Goal: Use online tool/utility: Utilize a website feature to perform a specific function

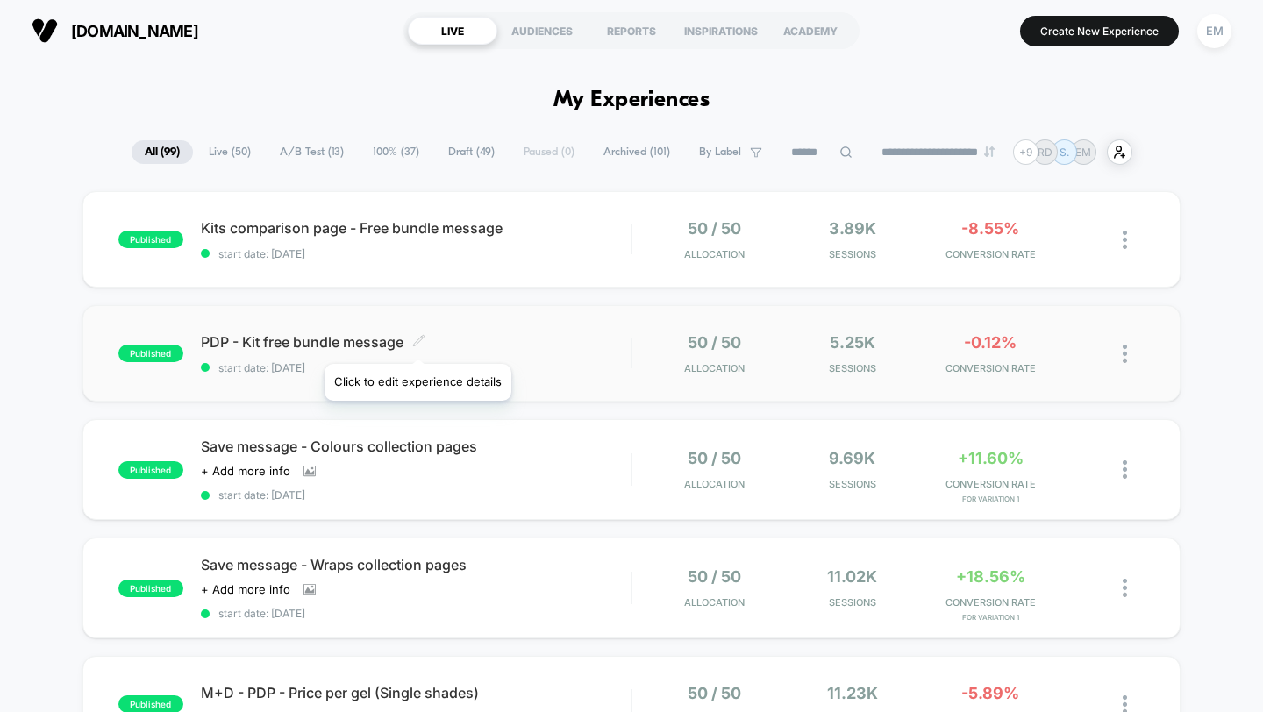
click at [417, 342] on icon at bounding box center [418, 340] width 11 height 11
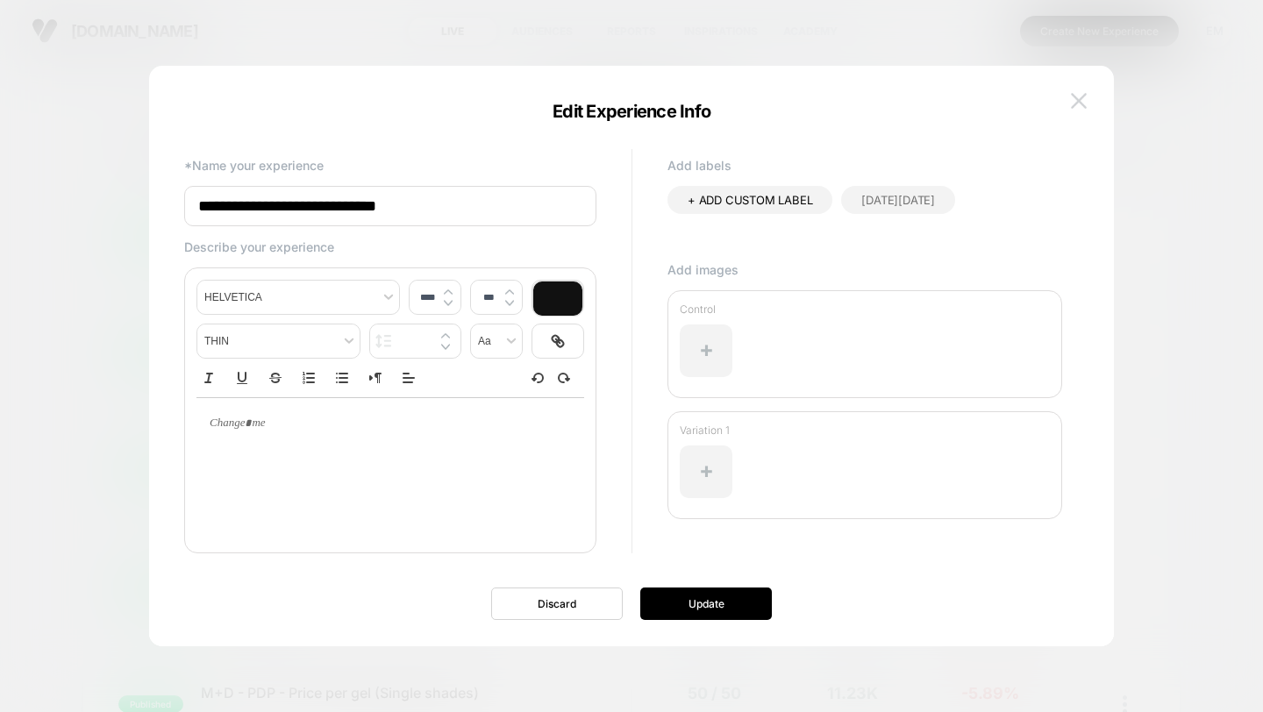
click at [1083, 96] on img at bounding box center [1079, 100] width 16 height 15
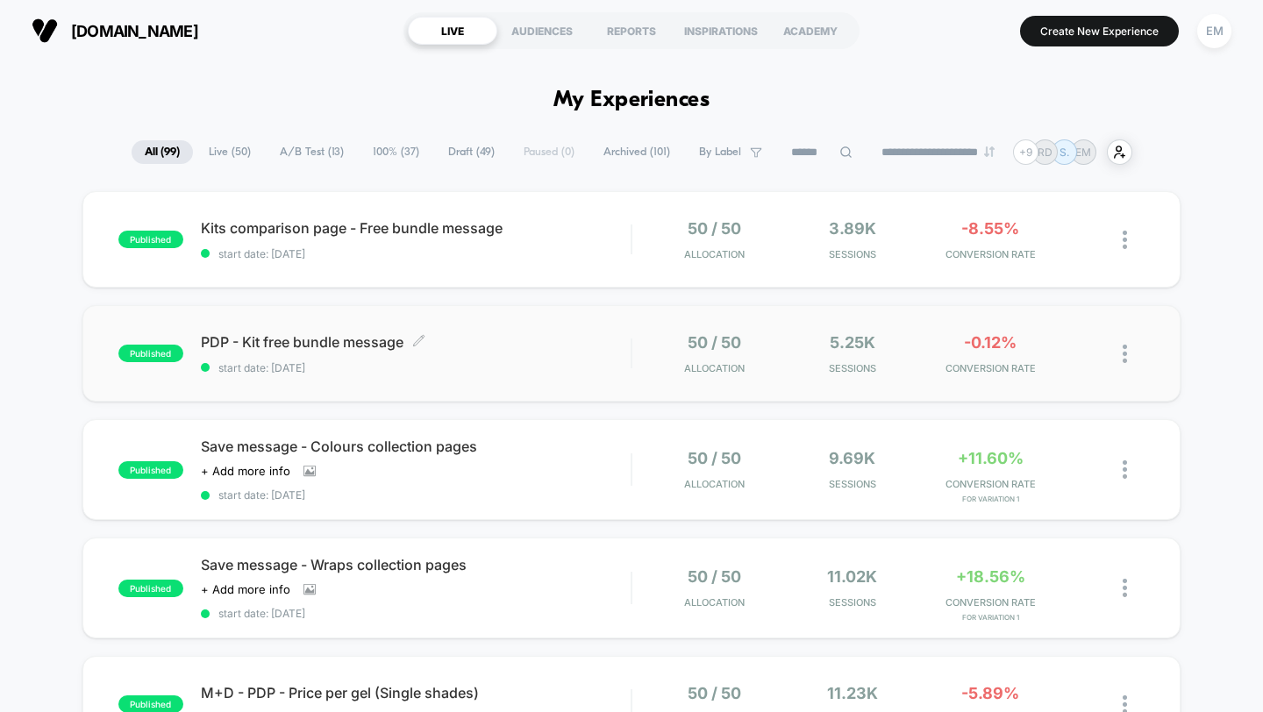
click at [304, 347] on span "PDP - Kit free bundle message Click to edit experience details" at bounding box center [416, 342] width 431 height 18
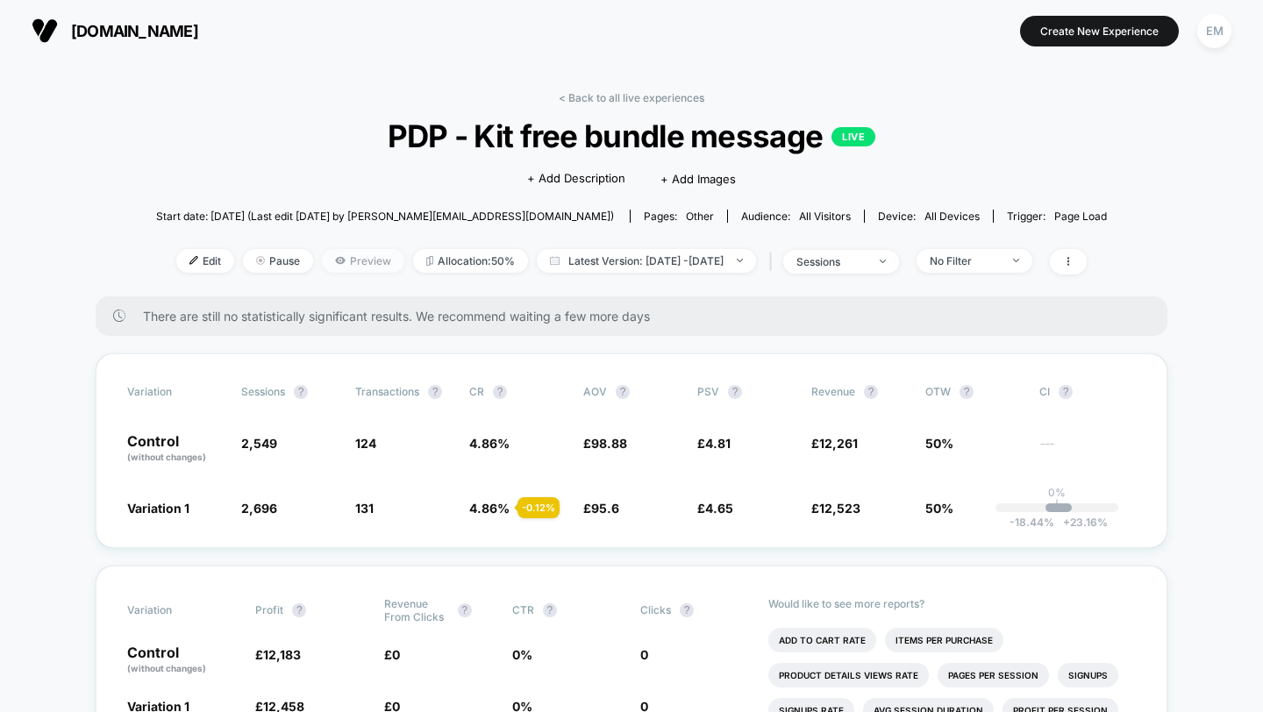
click at [323, 262] on span "Preview" at bounding box center [363, 261] width 82 height 24
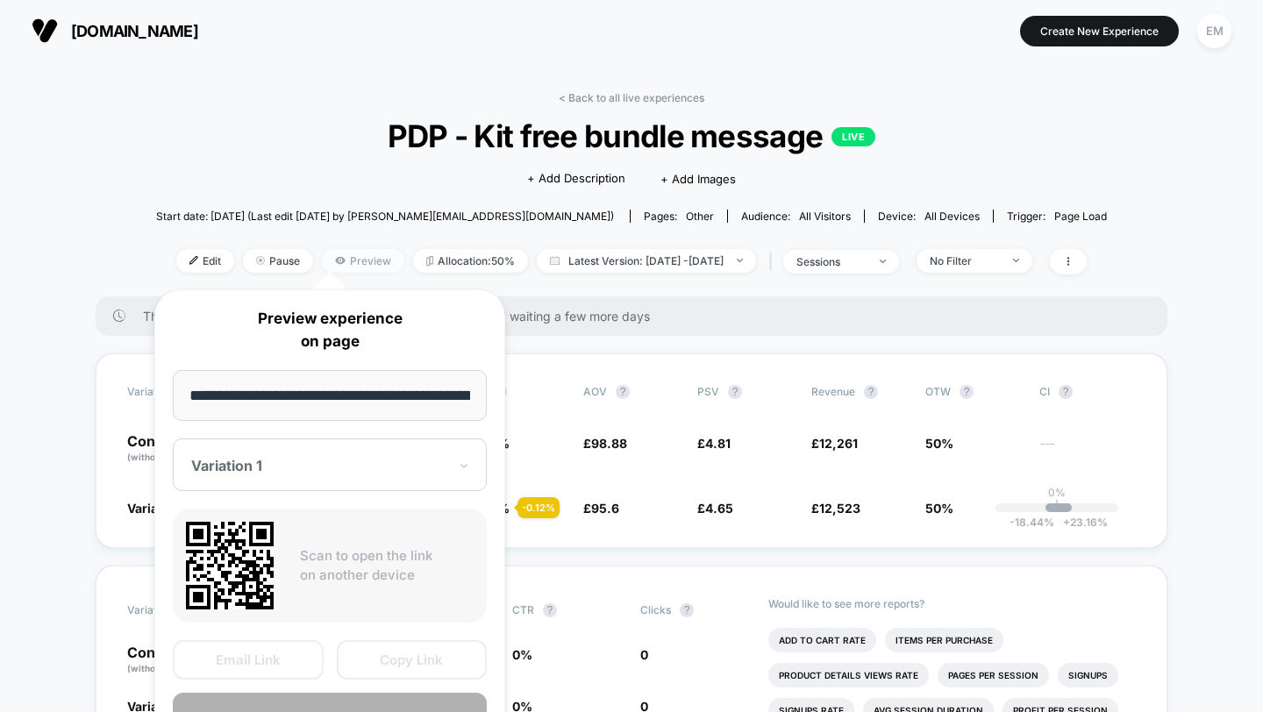
scroll to position [0, 73]
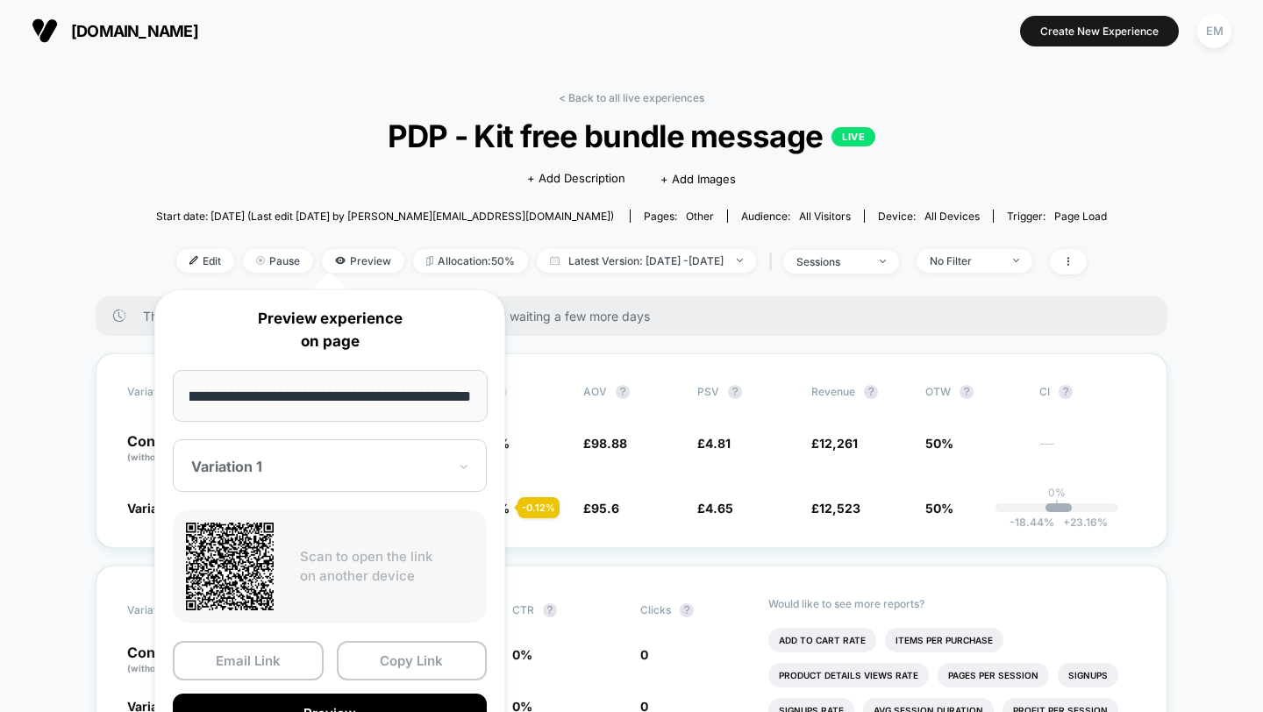
click at [280, 487] on div "Variation 1" at bounding box center [330, 466] width 314 height 53
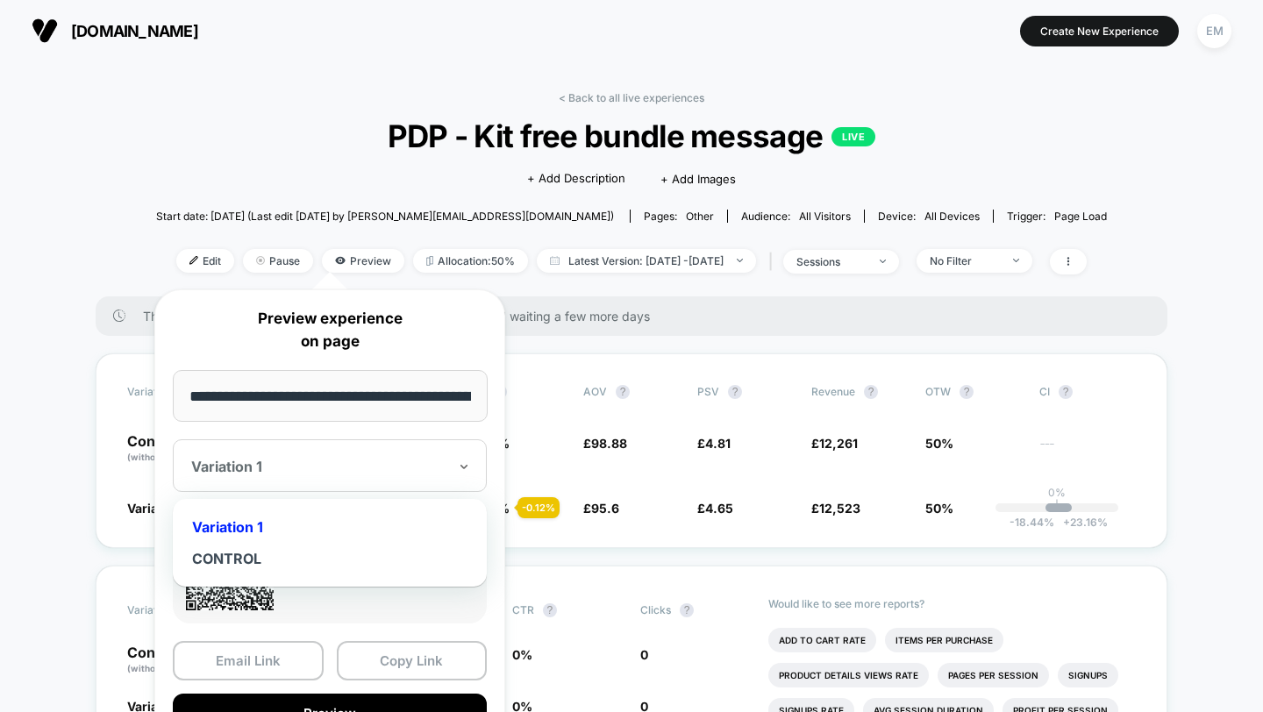
click at [275, 524] on div "Variation 1" at bounding box center [330, 528] width 297 height 32
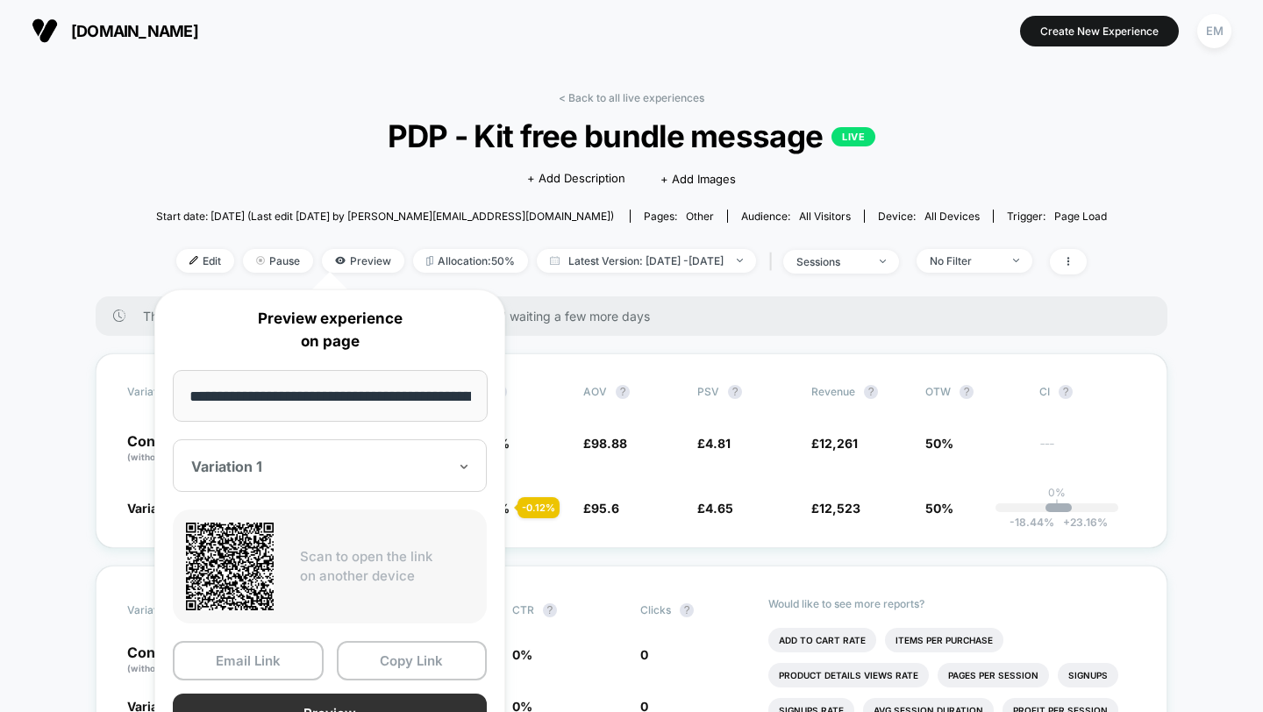
click at [363, 712] on button "Preview" at bounding box center [330, 713] width 314 height 39
